Goal: Task Accomplishment & Management: Use online tool/utility

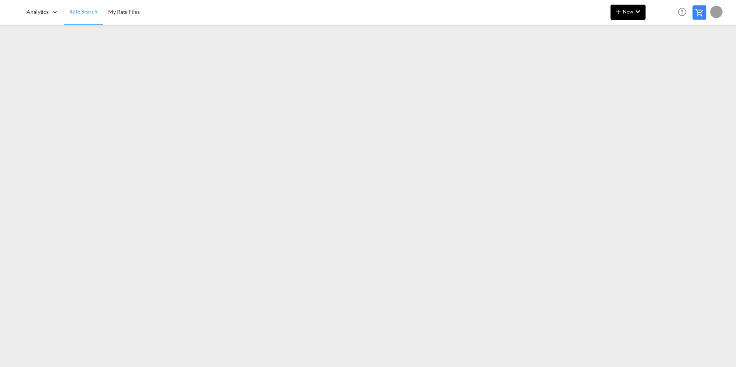
click at [634, 12] on md-icon "icon-chevron-down" at bounding box center [637, 11] width 9 height 9
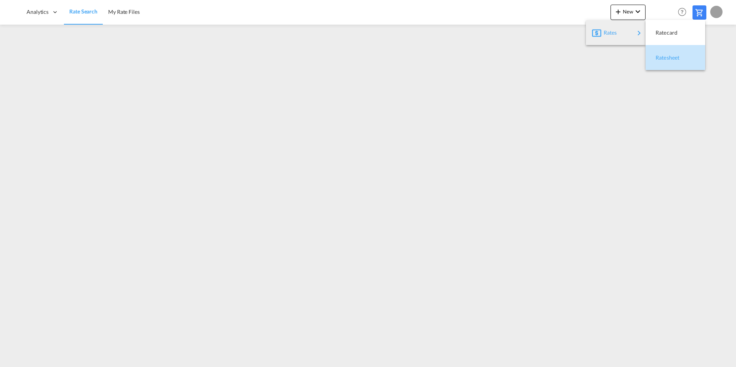
click at [664, 60] on span "Ratesheet" at bounding box center [660, 57] width 8 height 15
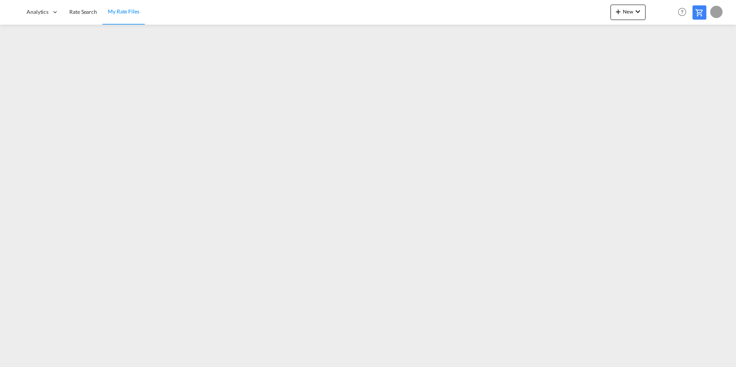
click at [119, 15] on span "My Rate Files" at bounding box center [124, 11] width 32 height 7
click at [119, 7] on link "My Rate Files" at bounding box center [123, 12] width 42 height 25
click at [92, 11] on span "Rate Search" at bounding box center [83, 11] width 28 height 7
